Goal: Task Accomplishment & Management: Use online tool/utility

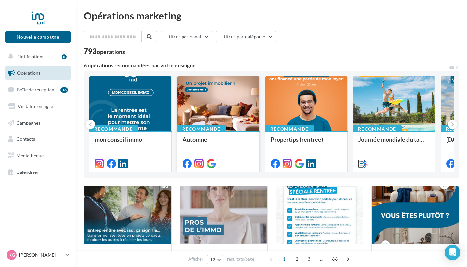
click at [232, 109] on div at bounding box center [218, 103] width 82 height 55
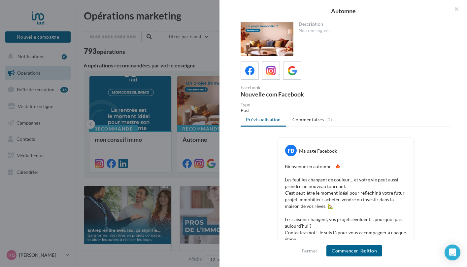
click at [345, 169] on p "Bienvenue en automne ! 🍁 Les feuilles changent de couleur… et votre vie peut au…" at bounding box center [346, 202] width 122 height 79
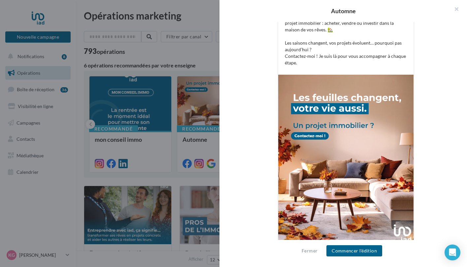
scroll to position [183, 0]
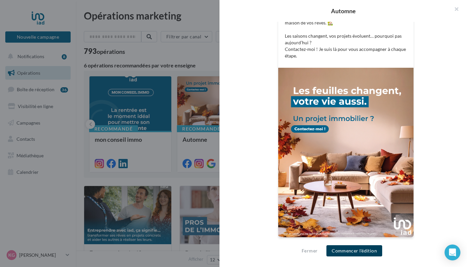
click at [334, 251] on button "Commencer l'édition" at bounding box center [355, 250] width 56 height 11
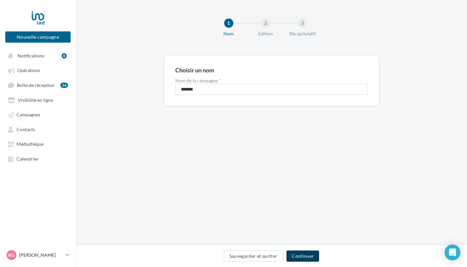
click at [306, 256] on button "Continuer" at bounding box center [303, 255] width 33 height 11
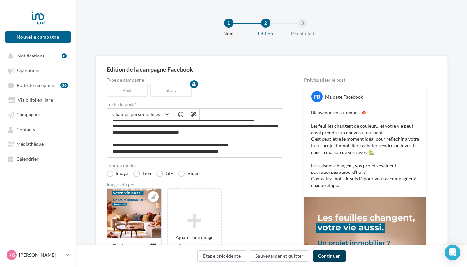
click at [325, 252] on button "Continuer" at bounding box center [329, 255] width 33 height 11
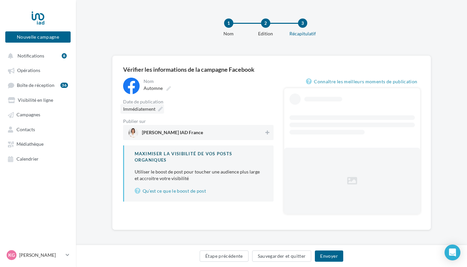
click at [159, 109] on icon at bounding box center [160, 109] width 5 height 5
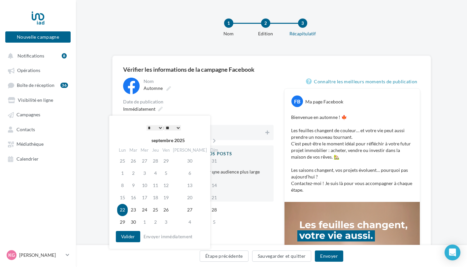
click at [161, 126] on select "* * * * * * * * * * ** ** ** ** ** ** ** ** ** ** ** ** ** **" at bounding box center [155, 127] width 17 height 5
click at [131, 236] on button "Valider" at bounding box center [128, 236] width 24 height 11
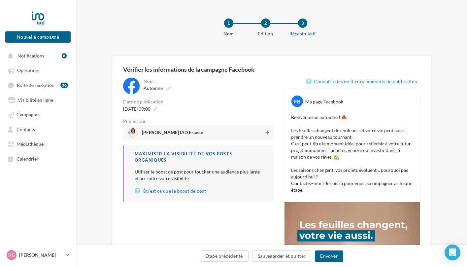
click at [268, 134] on icon at bounding box center [268, 132] width 4 height 5
click at [327, 256] on button "Envoyer" at bounding box center [329, 255] width 28 height 11
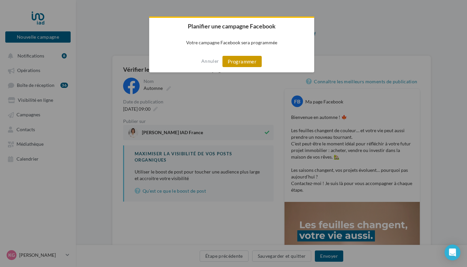
click at [250, 62] on button "Programmer" at bounding box center [242, 61] width 39 height 11
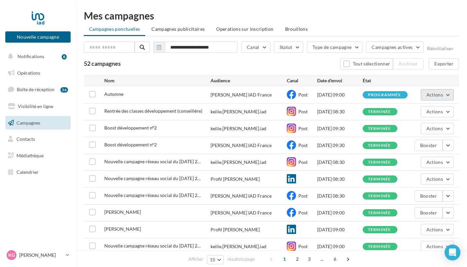
click at [450, 94] on button "Actions" at bounding box center [437, 94] width 33 height 11
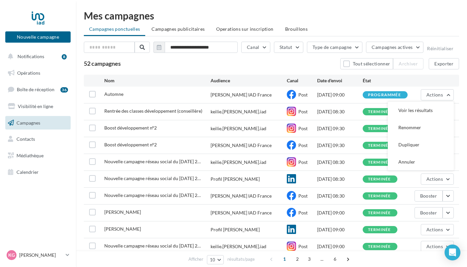
click at [415, 83] on div "Nom Audience Canal Date d'envoi État" at bounding box center [271, 80] width 365 height 7
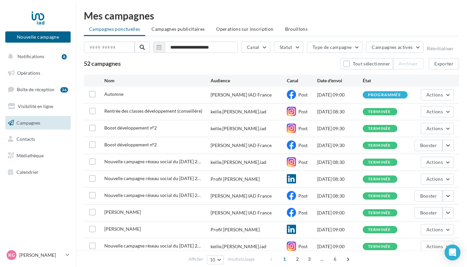
click at [37, 125] on span "Campagnes" at bounding box center [29, 123] width 24 height 6
click at [42, 72] on link "Opérations" at bounding box center [38, 73] width 68 height 14
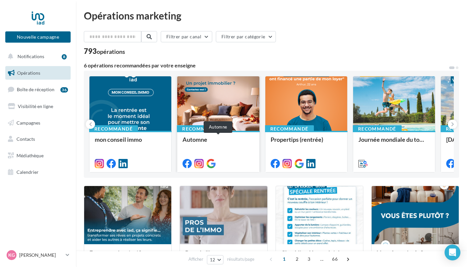
click at [231, 139] on div "Automne" at bounding box center [218, 142] width 71 height 13
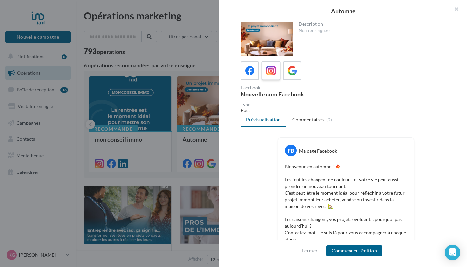
click at [273, 75] on icon at bounding box center [272, 71] width 10 height 10
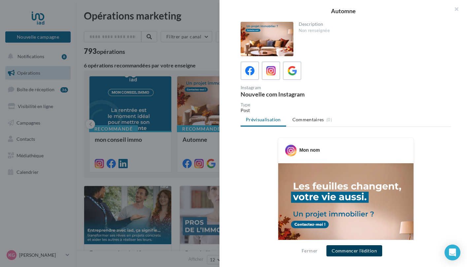
click at [345, 251] on button "Commencer l'édition" at bounding box center [355, 250] width 56 height 11
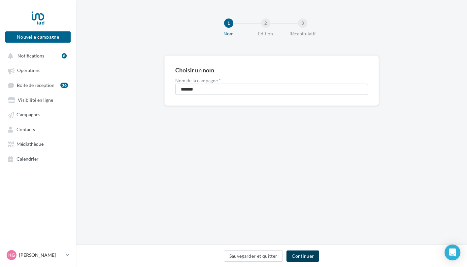
click at [304, 259] on button "Continuer" at bounding box center [303, 255] width 33 height 11
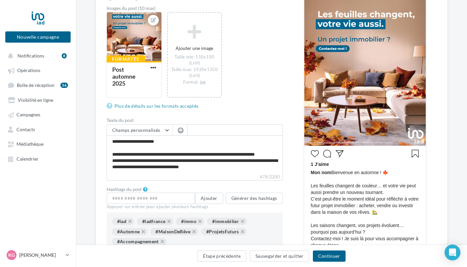
scroll to position [117, 0]
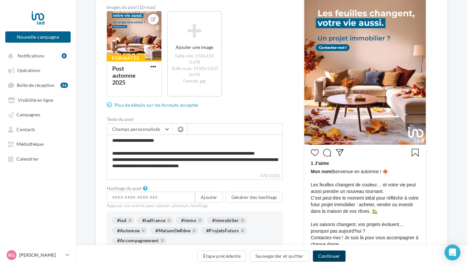
click at [326, 256] on button "Continuer" at bounding box center [329, 255] width 33 height 11
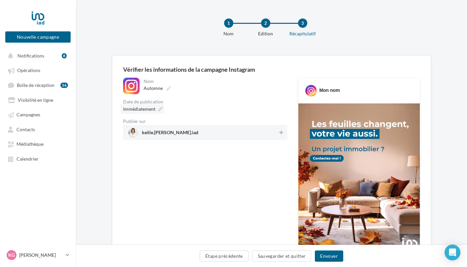
click at [160, 108] on icon at bounding box center [160, 109] width 5 height 5
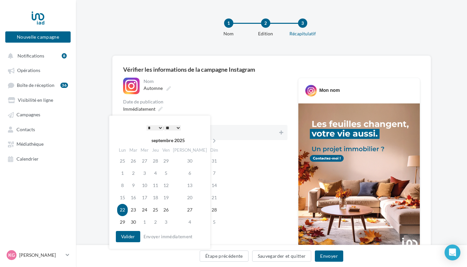
click at [160, 129] on select "* * * * * * * * * * ** ** ** ** ** ** ** ** ** ** ** ** ** **" at bounding box center [155, 127] width 17 height 5
click at [179, 127] on select "** ** ** ** ** **" at bounding box center [173, 127] width 17 height 5
click at [133, 237] on button "Valider" at bounding box center [128, 236] width 24 height 11
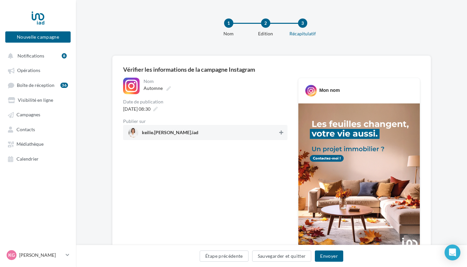
click at [282, 135] on icon at bounding box center [281, 132] width 4 height 5
click at [325, 255] on button "Envoyer" at bounding box center [329, 255] width 28 height 11
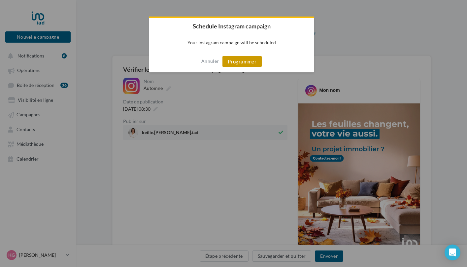
click at [242, 60] on button "Programmer" at bounding box center [242, 61] width 39 height 11
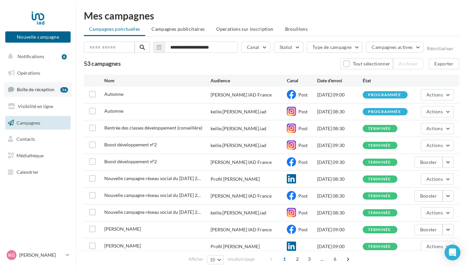
click at [45, 88] on span "Boîte de réception" at bounding box center [36, 90] width 38 height 6
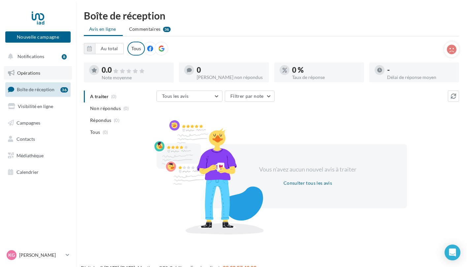
click at [39, 74] on span "Opérations" at bounding box center [28, 73] width 23 height 6
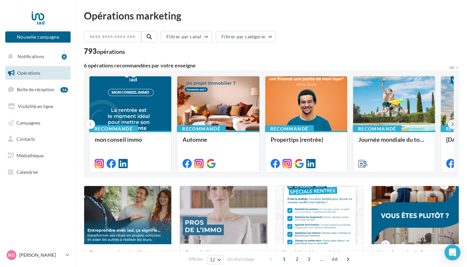
click at [453, 125] on icon at bounding box center [453, 124] width 3 height 7
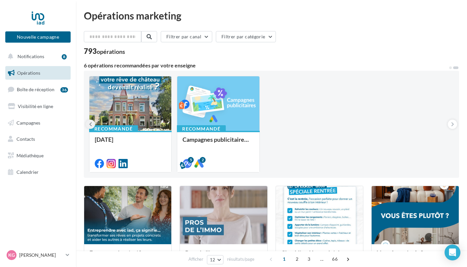
click at [89, 125] on button at bounding box center [90, 124] width 9 height 9
